Goal: Task Accomplishment & Management: Manage account settings

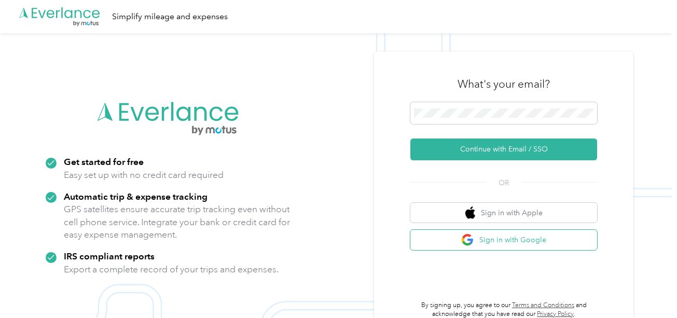
click at [485, 239] on button "Sign in with Google" at bounding box center [503, 240] width 187 height 20
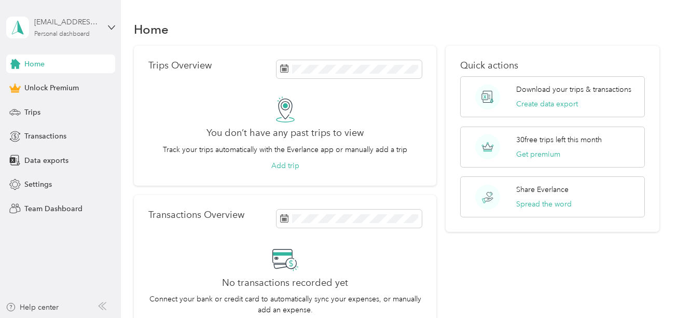
click at [88, 32] on div "Personal dashboard" at bounding box center [61, 34] width 55 height 6
click at [46, 88] on div "Log out" at bounding box center [115, 79] width 204 height 18
